Goal: Transaction & Acquisition: Purchase product/service

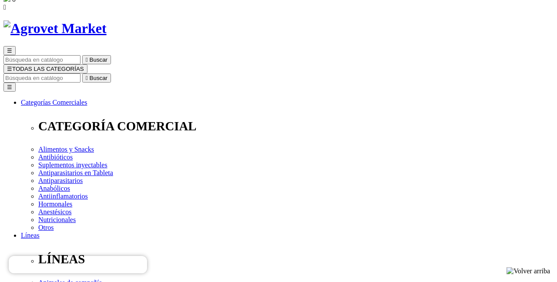
scroll to position [36, 0]
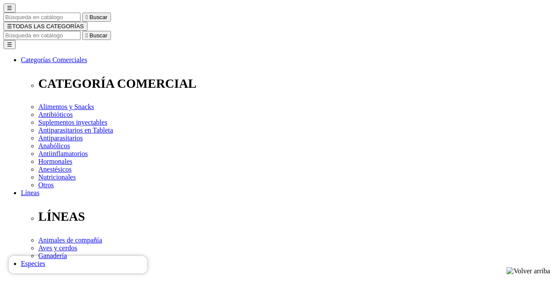
scroll to position [92, 0]
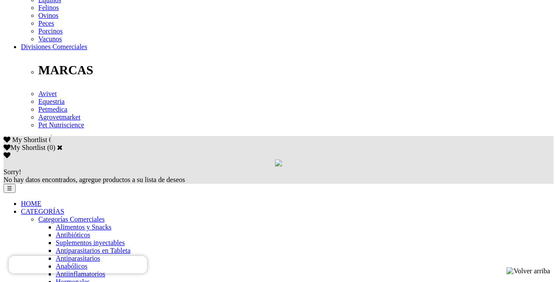
scroll to position [435, 0]
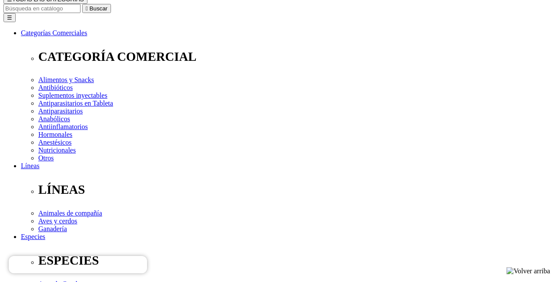
scroll to position [103, 0]
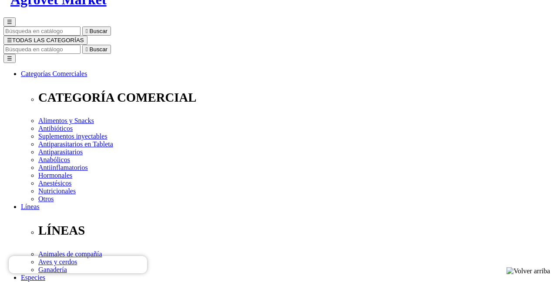
scroll to position [60, 0]
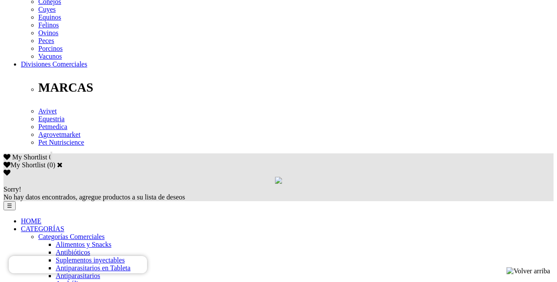
scroll to position [419, 0]
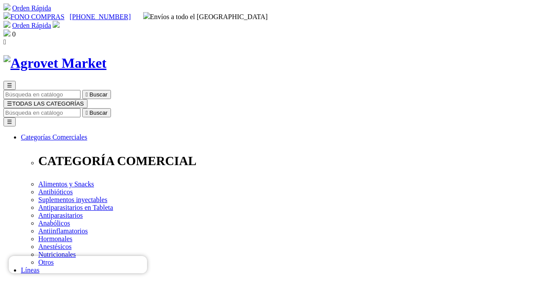
scroll to position [7, 0]
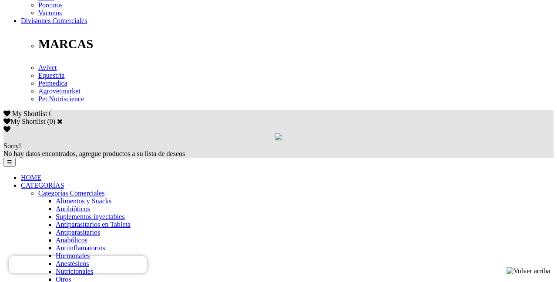
scroll to position [461, 0]
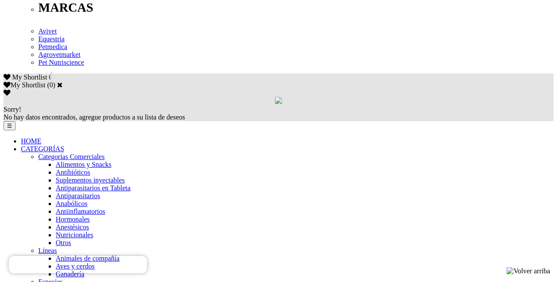
scroll to position [503, 0]
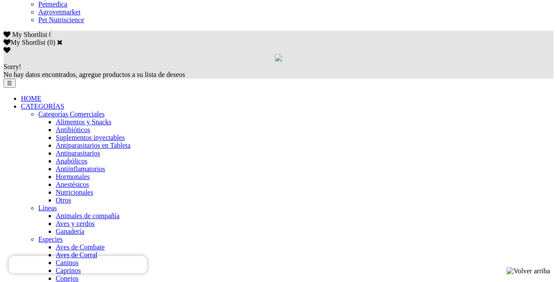
scroll to position [541, 0]
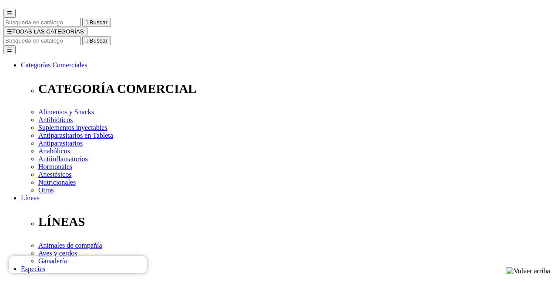
scroll to position [85, 0]
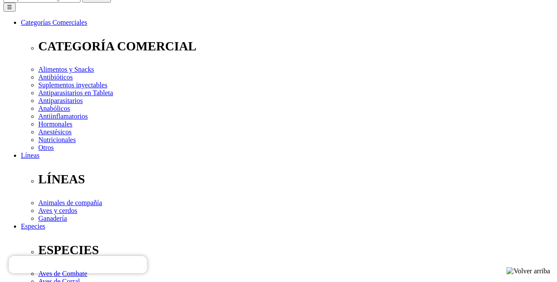
scroll to position [100, 0]
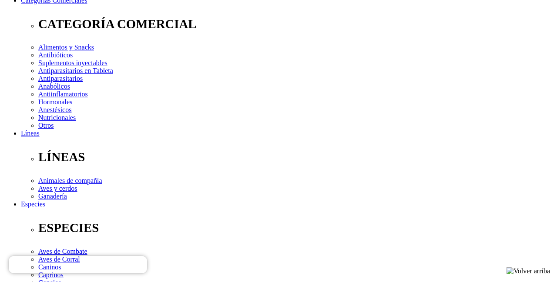
scroll to position [141, 0]
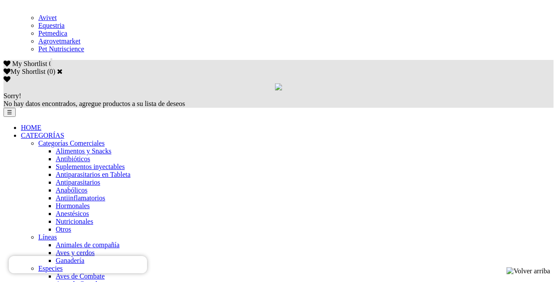
scroll to position [526, 0]
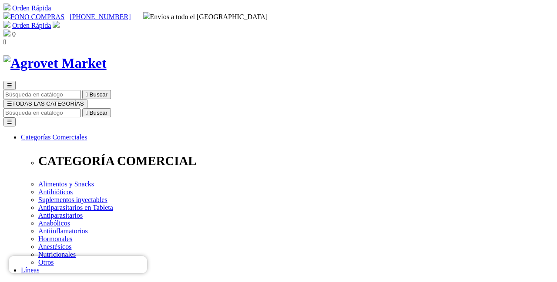
click at [80, 108] on input "Buscar" at bounding box center [41, 112] width 77 height 9
click at [130, 108] on input "Friponex" at bounding box center [91, 112] width 77 height 9
type input "Friponex"
click at [137, 110] on icon "" at bounding box center [136, 113] width 2 height 7
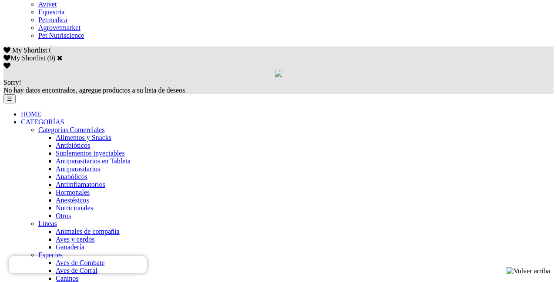
scroll to position [577, 0]
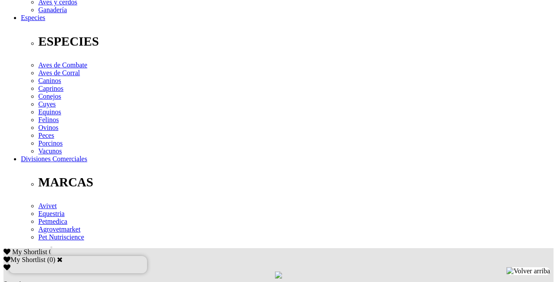
scroll to position [322, 0]
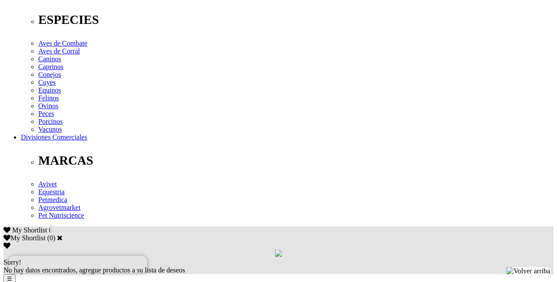
scroll to position [351, 0]
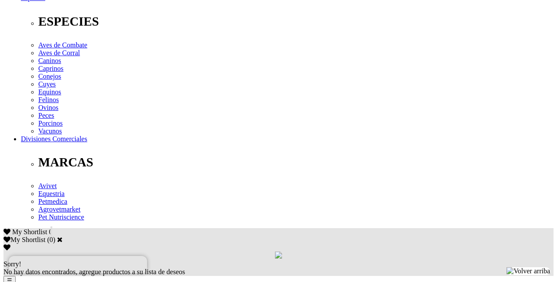
scroll to position [335, 0]
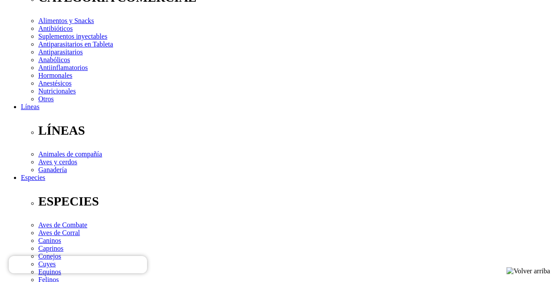
scroll to position [164, 0]
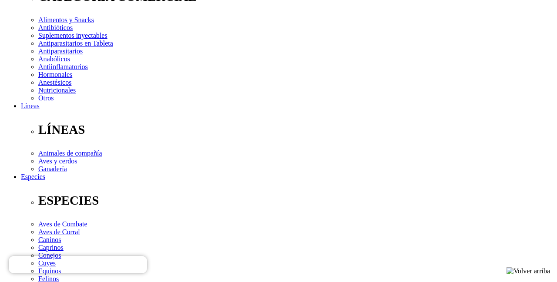
radio input "true"
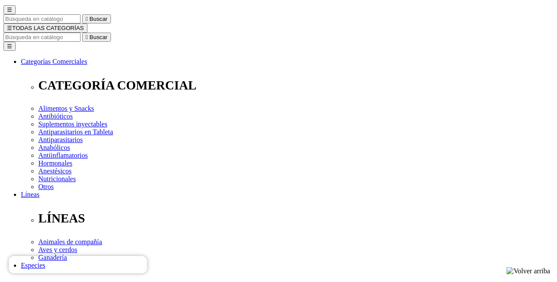
scroll to position [82, 0]
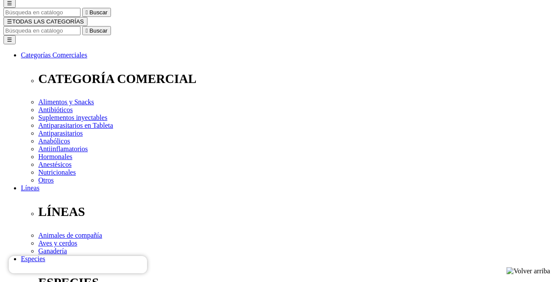
select select "159"
select select "255"
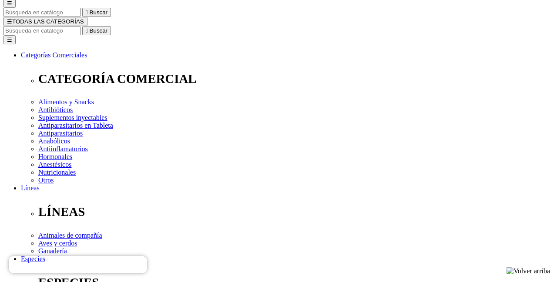
select select "255"
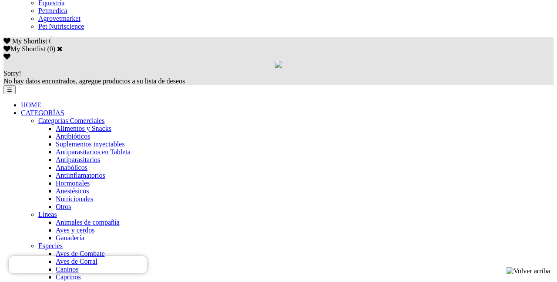
scroll to position [535, 0]
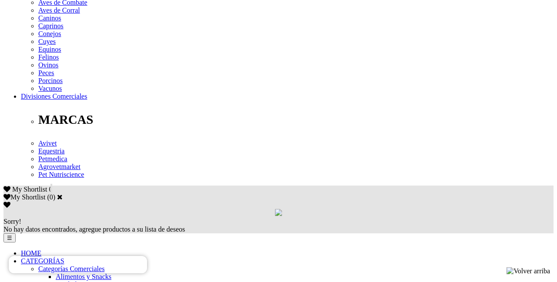
scroll to position [387, 0]
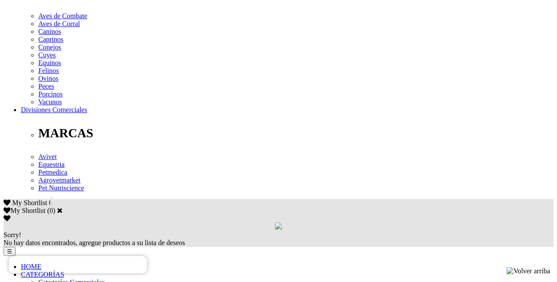
scroll to position [0, 0]
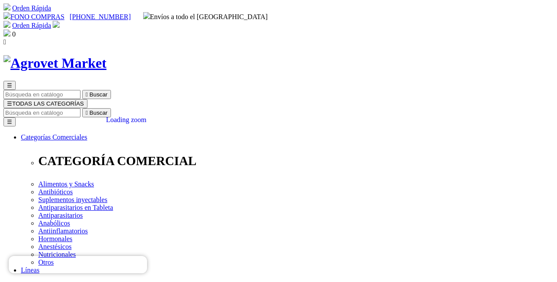
click at [80, 108] on input "Buscar" at bounding box center [41, 112] width 77 height 9
type input "Atrevia"
click at [111, 108] on button " Buscar" at bounding box center [96, 112] width 29 height 9
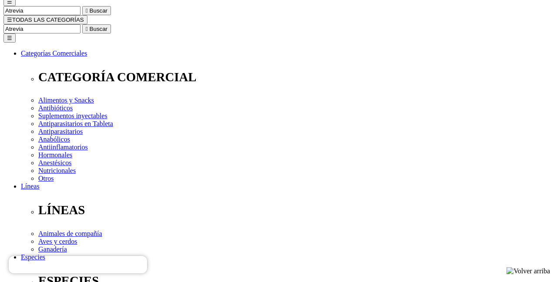
scroll to position [84, 0]
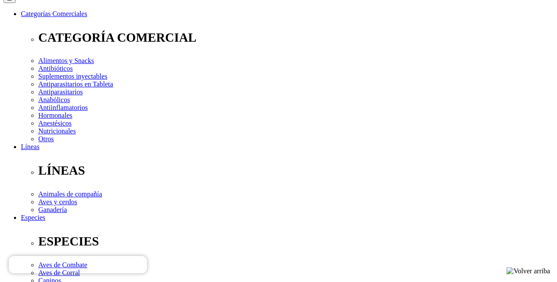
scroll to position [126, 0]
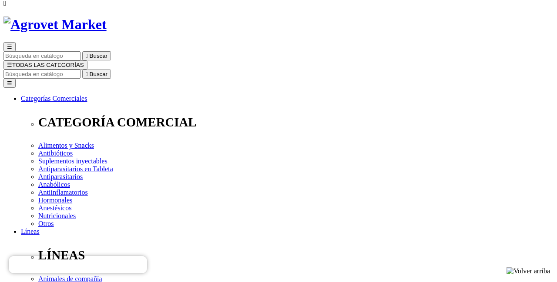
scroll to position [48, 0]
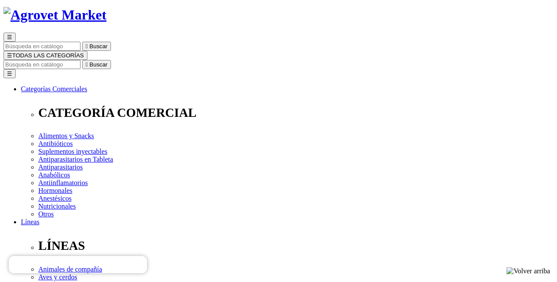
select select "380"
select select "381"
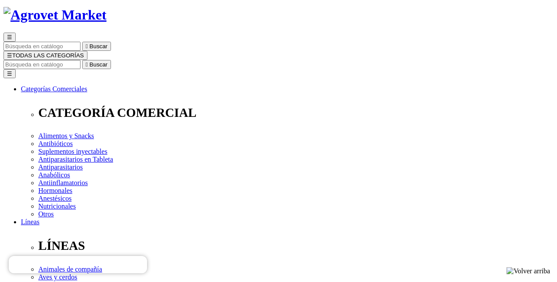
select select "381"
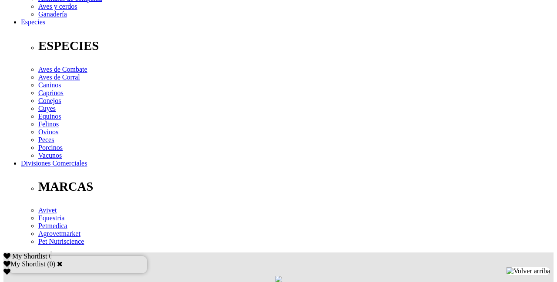
scroll to position [320, 0]
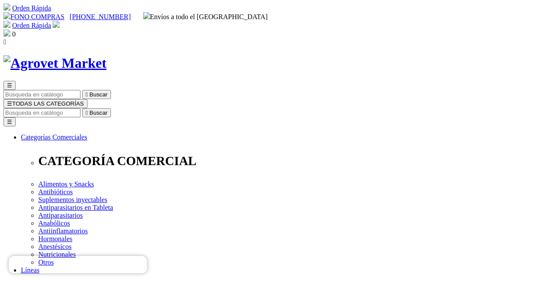
scroll to position [3, 0]
